Goal: Transaction & Acquisition: Obtain resource

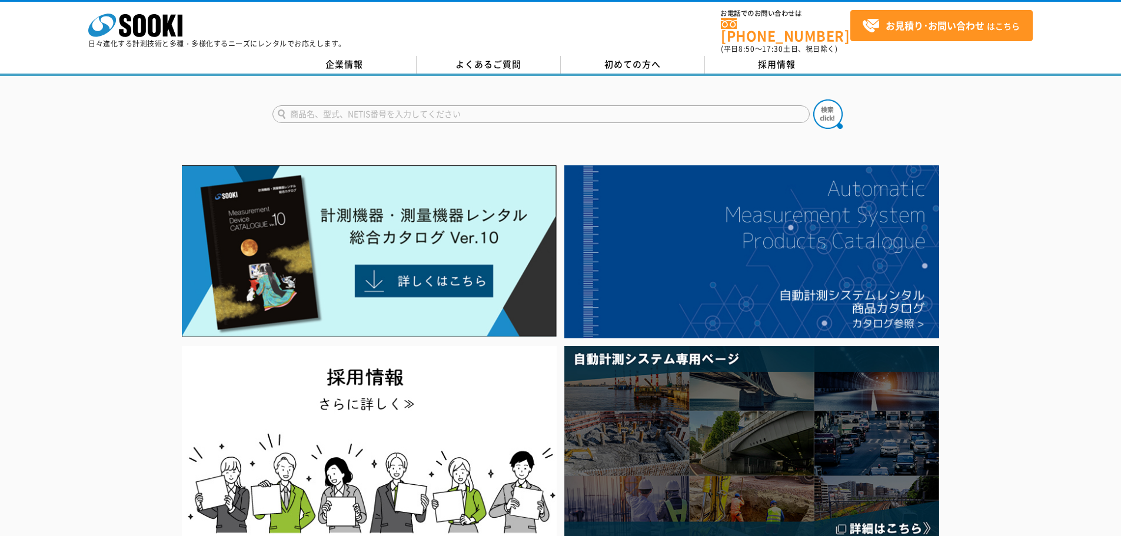
click at [359, 105] on input "text" at bounding box center [540, 114] width 537 height 18
type input "a"
type input "あ"
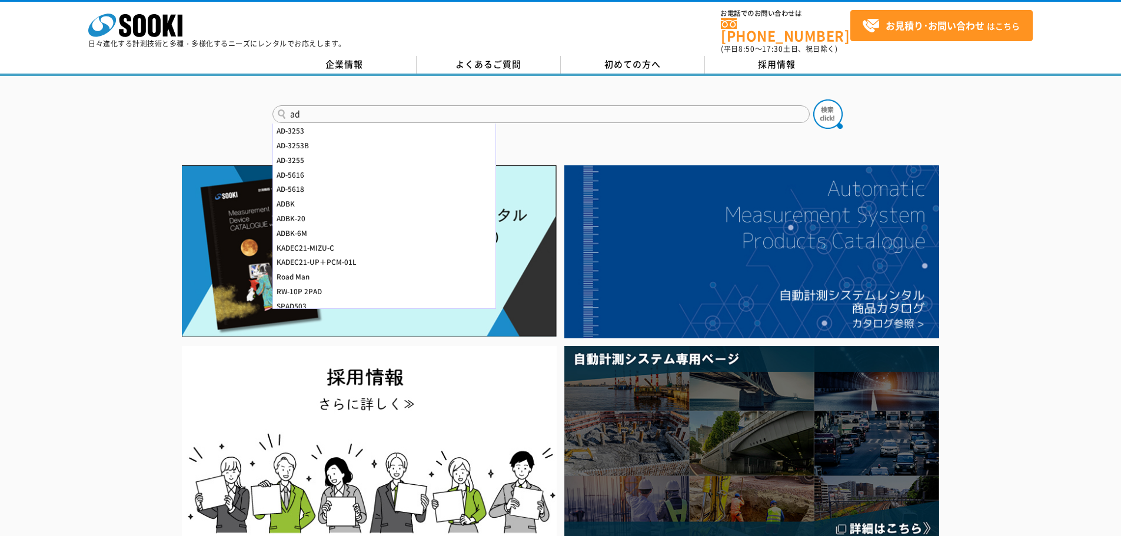
type input "a"
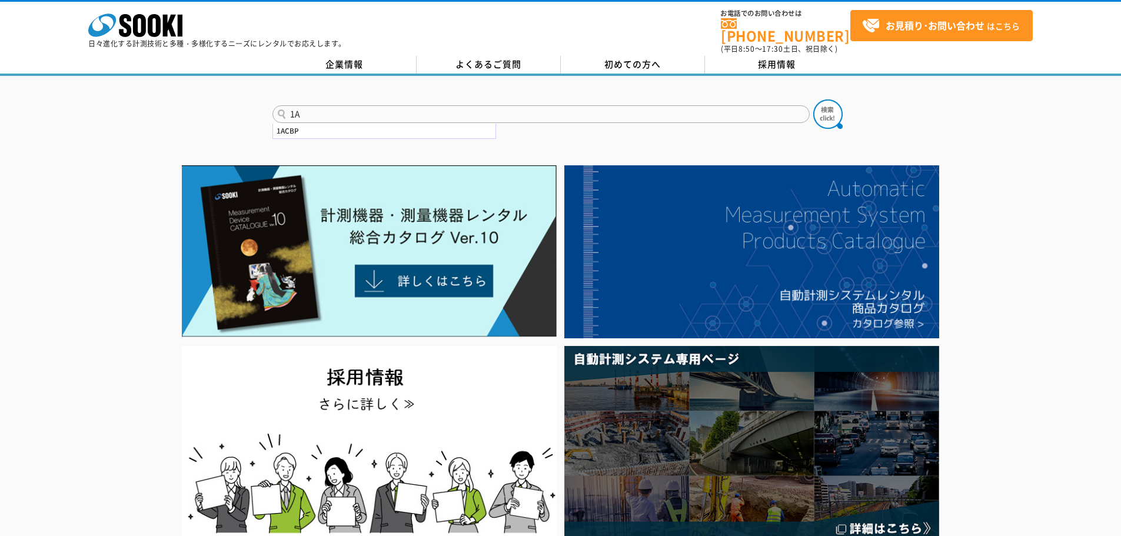
type input "1"
type input "AD-3255"
click at [813, 99] on button at bounding box center [827, 113] width 29 height 29
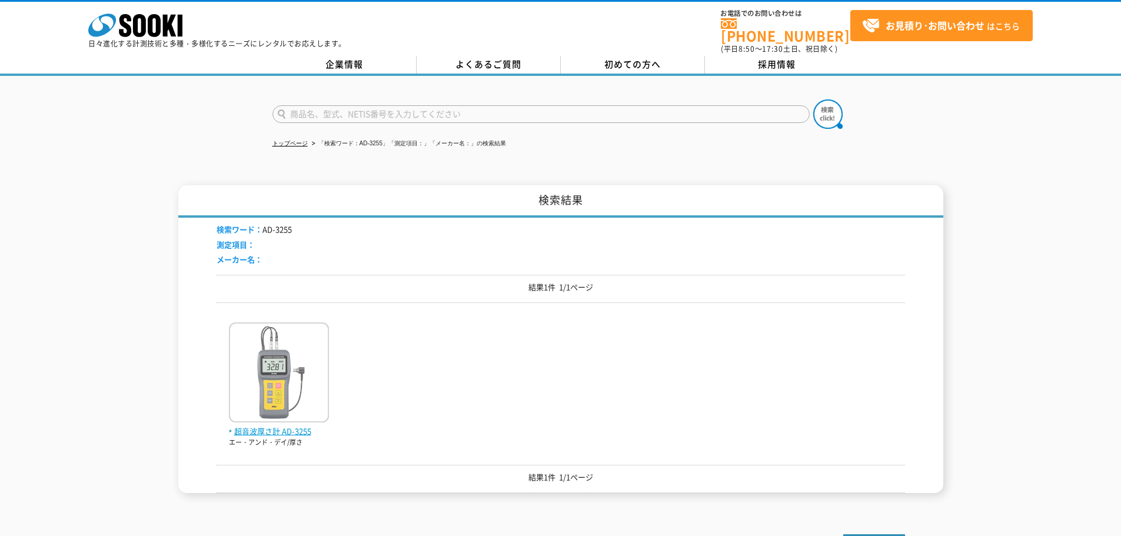
click at [262, 379] on img at bounding box center [279, 373] width 100 height 103
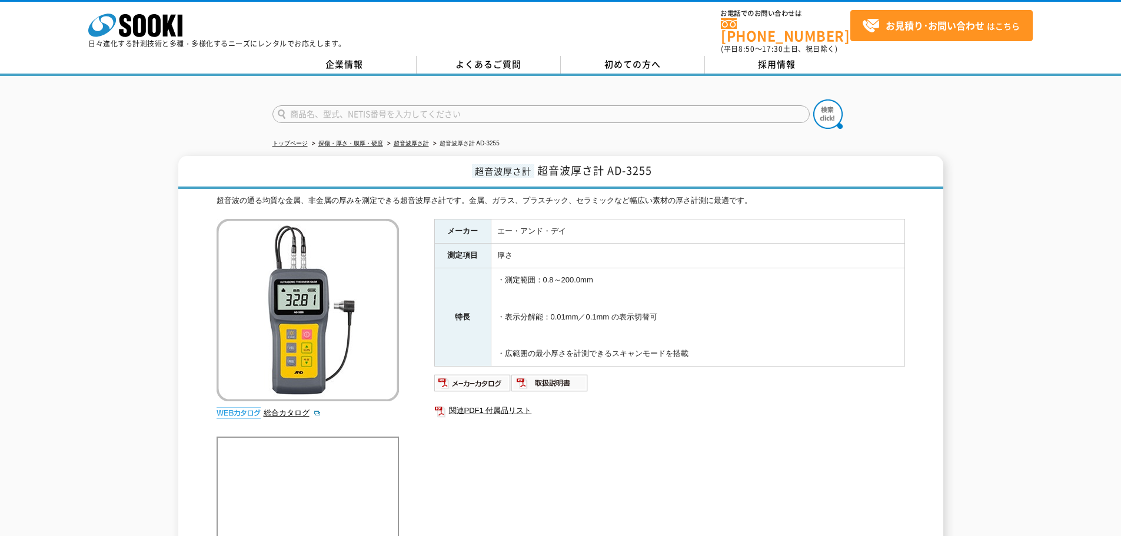
scroll to position [164, 0]
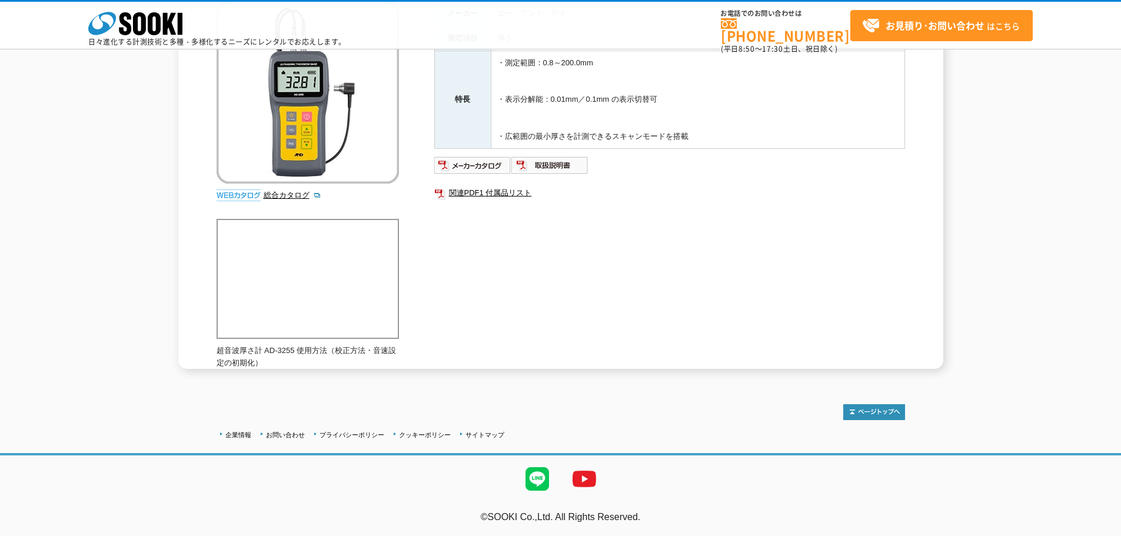
click at [715, 375] on div "トップページ 探傷・厚さ・膜厚・硬度 超音波厚さ計 超音波厚さ計 AD-3255 超音波厚さ計 超音波厚さ計 AD-3255 超音波の通る均質な金属、非金属の…" at bounding box center [560, 119] width 1121 height 522
click at [558, 167] on img at bounding box center [549, 165] width 77 height 19
click at [484, 192] on link "関連PDF1 付属品リスト" at bounding box center [669, 192] width 471 height 15
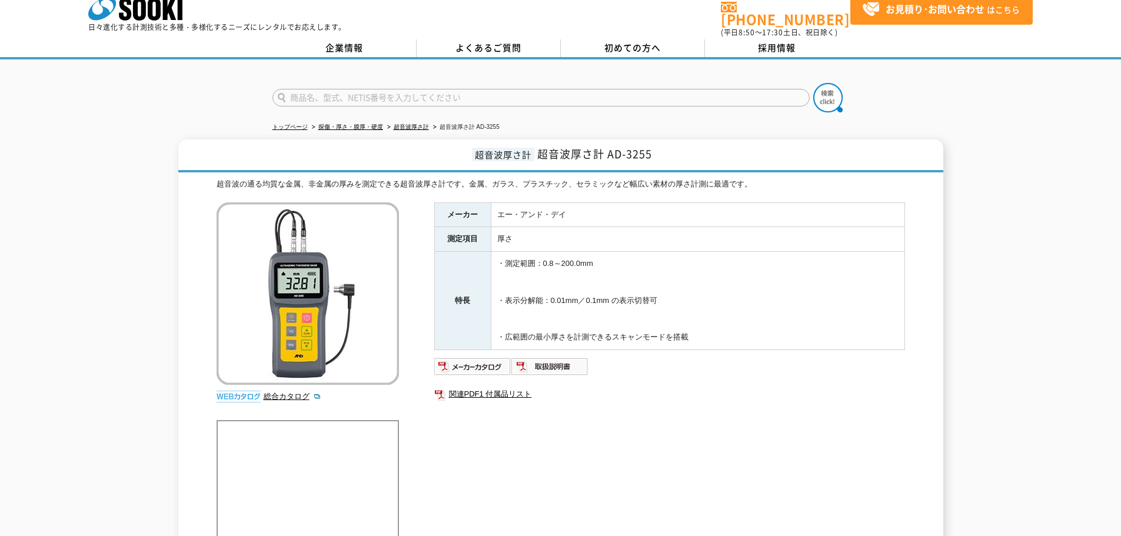
scroll to position [0, 0]
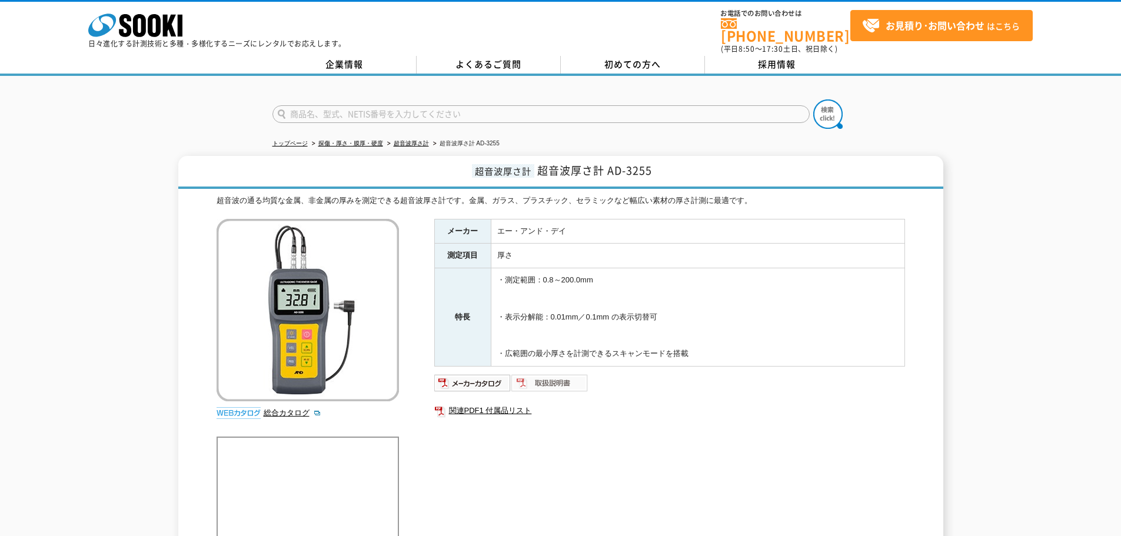
click at [571, 374] on img at bounding box center [549, 383] width 77 height 19
click at [505, 504] on div "超音波の通る均質な金属、非金属の厚みを測定できる超音波厚さ計です。金属、ガラス、プラスチック、セラミックなど幅広い素材の厚さ計測に最適です。 総合カタログ メ…" at bounding box center [561, 391] width 688 height 392
click at [491, 403] on link "関連PDF1 付属品リスト" at bounding box center [669, 410] width 471 height 15
